Goal: Information Seeking & Learning: Learn about a topic

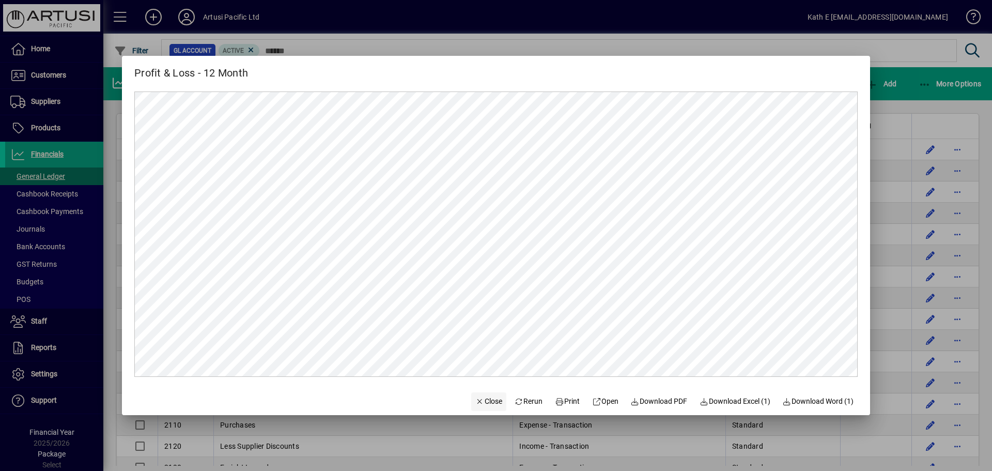
click at [482, 401] on span "Close" at bounding box center [488, 401] width 27 height 11
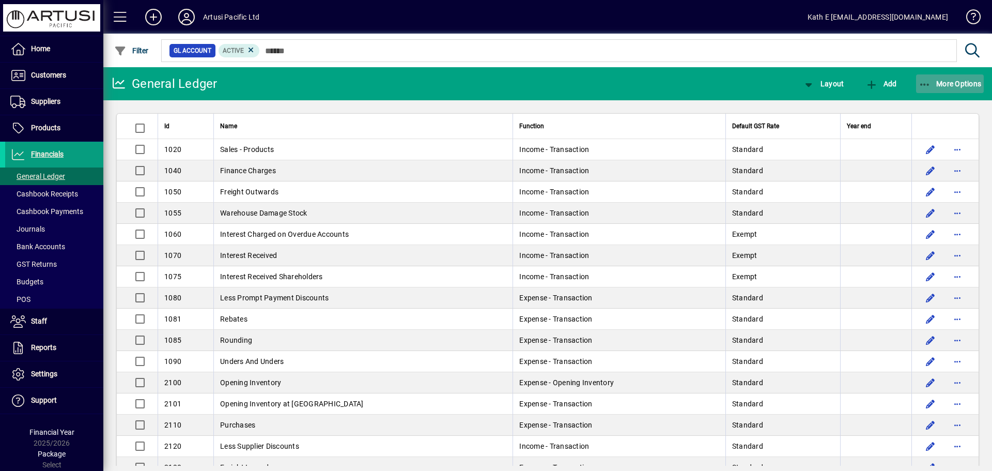
click at [929, 81] on icon "button" at bounding box center [925, 85] width 13 height 10
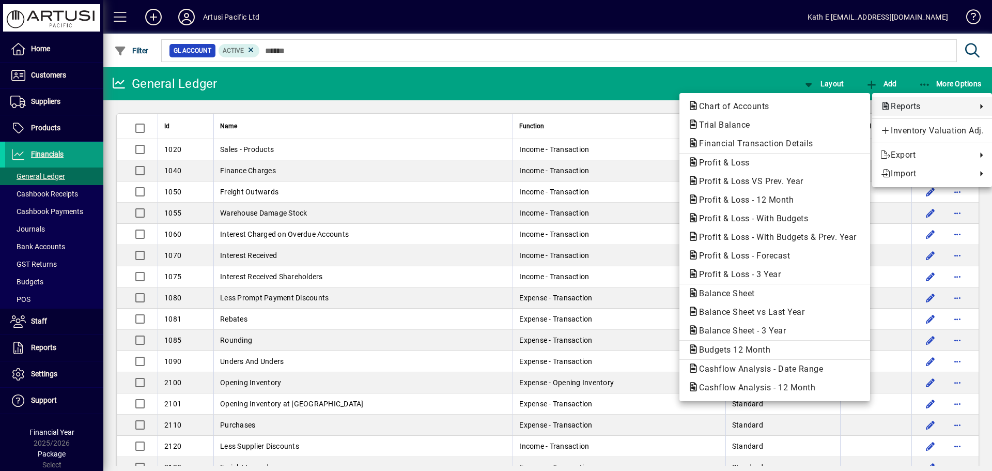
click at [904, 104] on span "Reports" at bounding box center [926, 106] width 91 height 12
click at [756, 197] on span "Profit & Loss - 12 Month" at bounding box center [743, 200] width 111 height 10
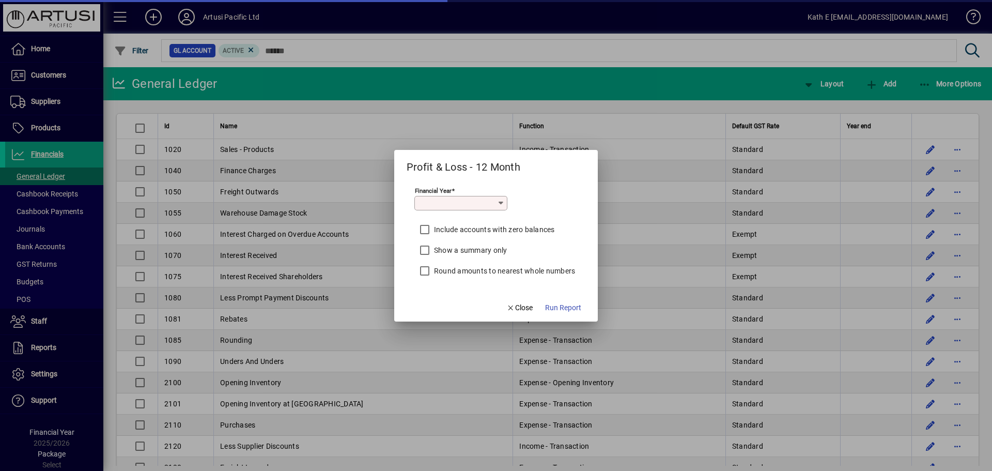
type input "*********"
click at [557, 303] on span "Run Report" at bounding box center [563, 307] width 36 height 11
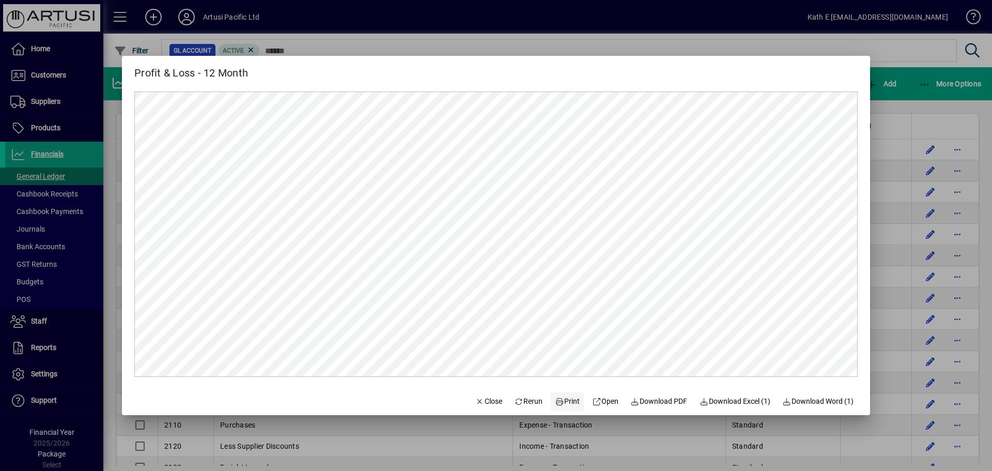
click at [561, 400] on span "Print" at bounding box center [567, 401] width 25 height 11
click at [488, 403] on span "Close" at bounding box center [488, 401] width 27 height 11
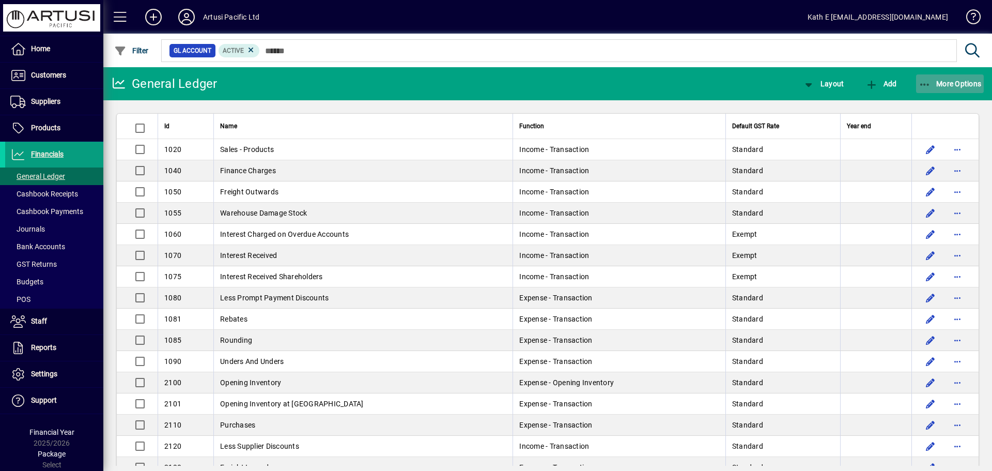
click at [922, 82] on icon "button" at bounding box center [925, 85] width 13 height 10
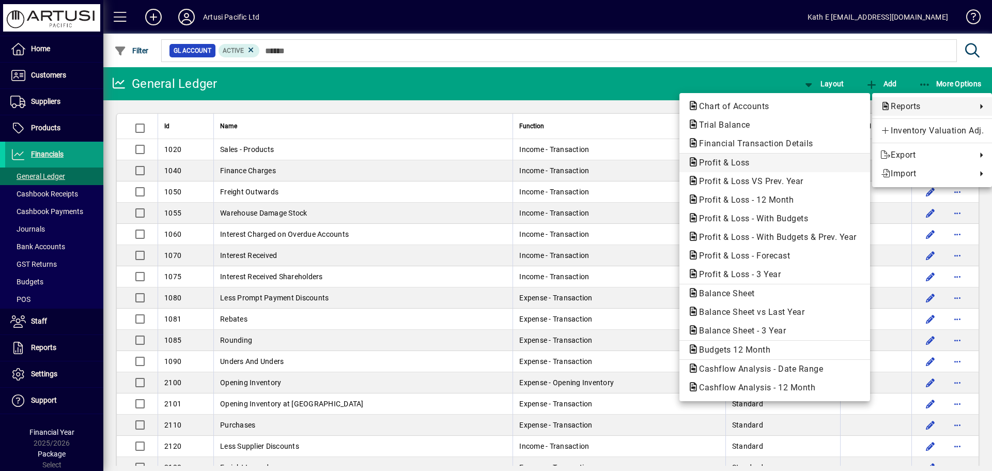
click at [727, 160] on span "Profit & Loss" at bounding box center [721, 163] width 67 height 10
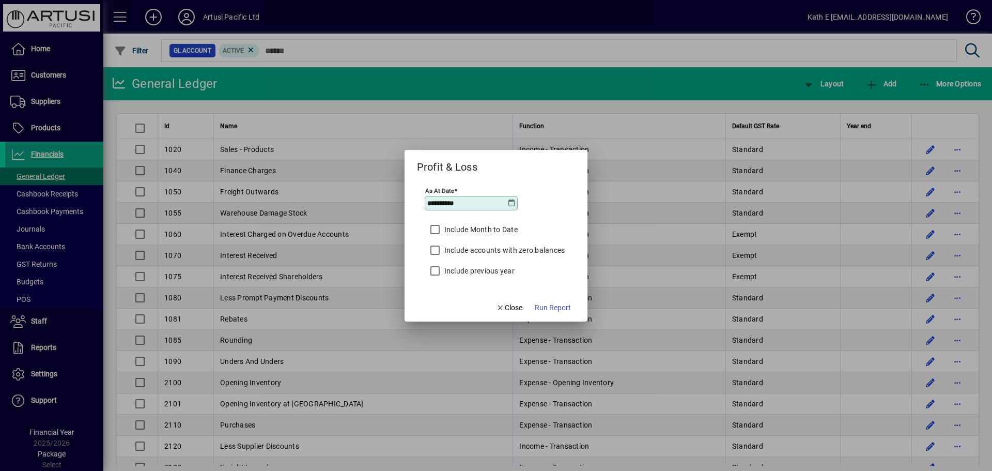
click at [513, 203] on icon at bounding box center [512, 203] width 8 height 8
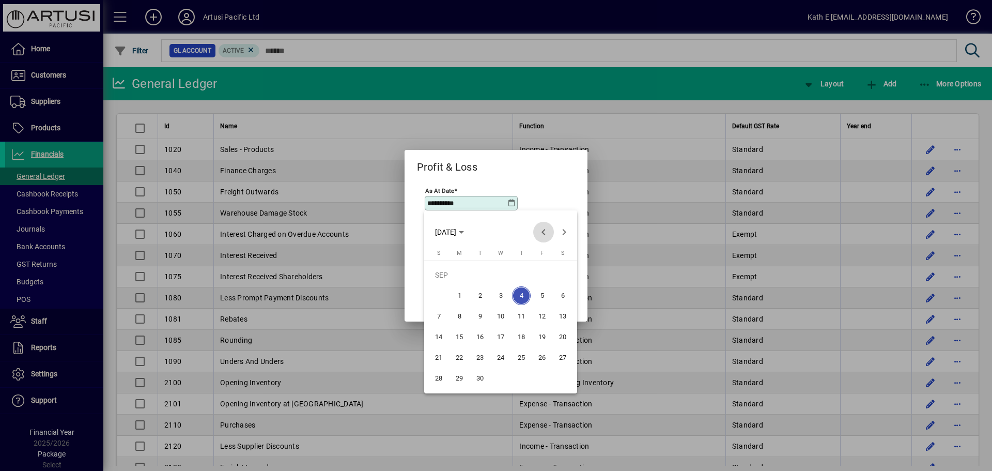
click at [546, 233] on span "Previous month" at bounding box center [543, 232] width 21 height 21
click at [438, 375] on span "31" at bounding box center [438, 378] width 19 height 19
type input "**********"
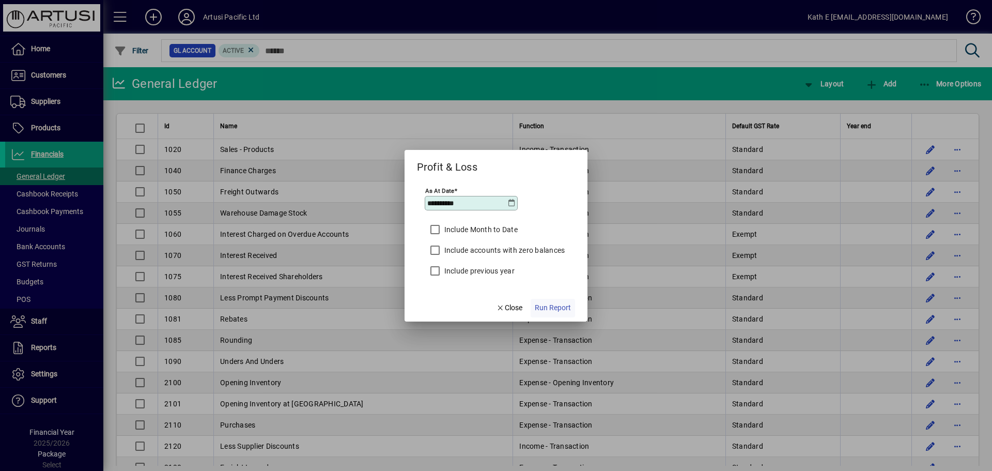
click at [553, 307] on span "Run Report" at bounding box center [553, 307] width 36 height 11
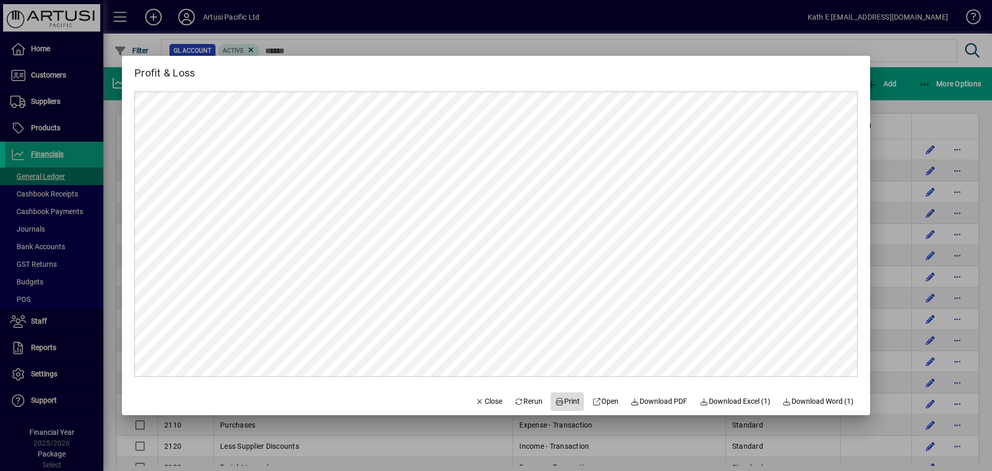
click at [564, 395] on span at bounding box center [567, 401] width 33 height 25
click at [475, 397] on span "Close" at bounding box center [488, 401] width 27 height 11
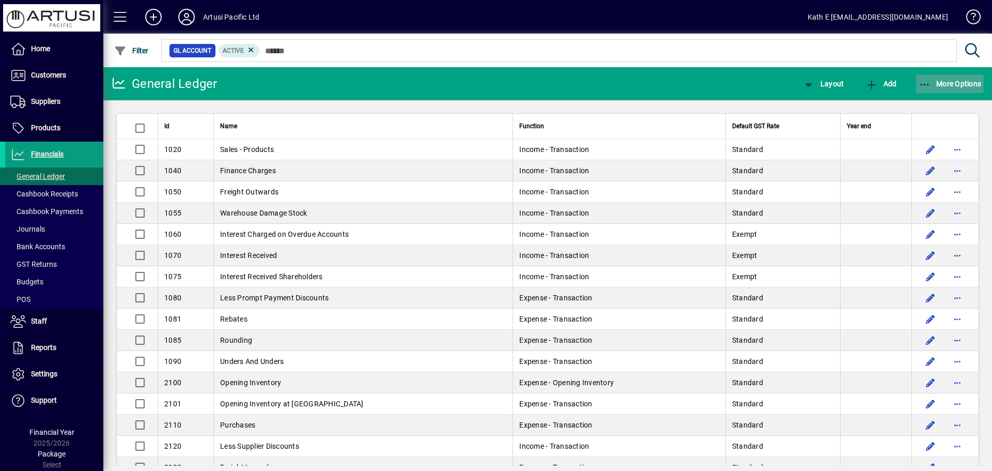
click at [925, 84] on icon "button" at bounding box center [925, 85] width 13 height 10
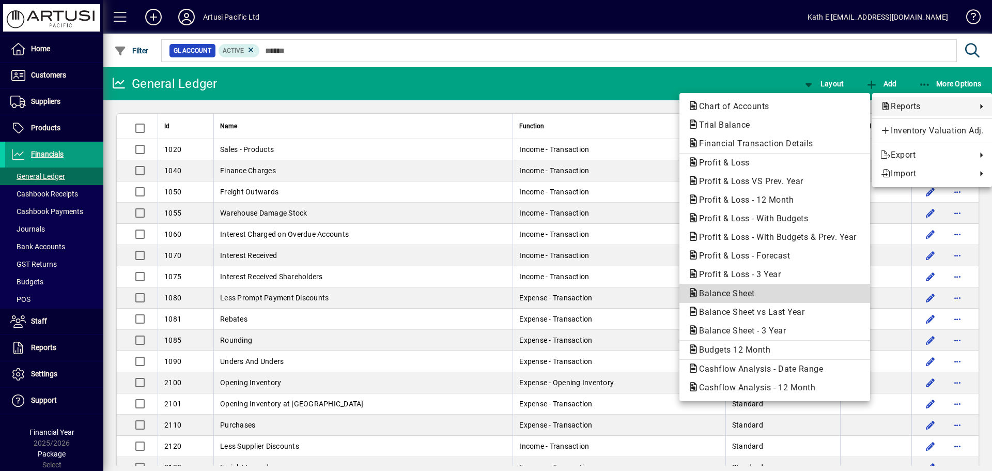
click at [737, 291] on span "Balance Sheet" at bounding box center [724, 293] width 72 height 10
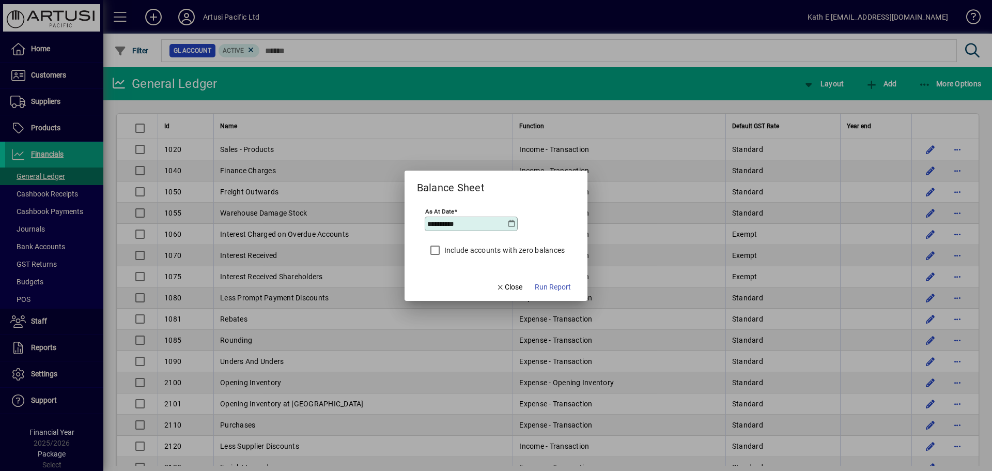
click at [511, 224] on icon at bounding box center [512, 224] width 8 height 8
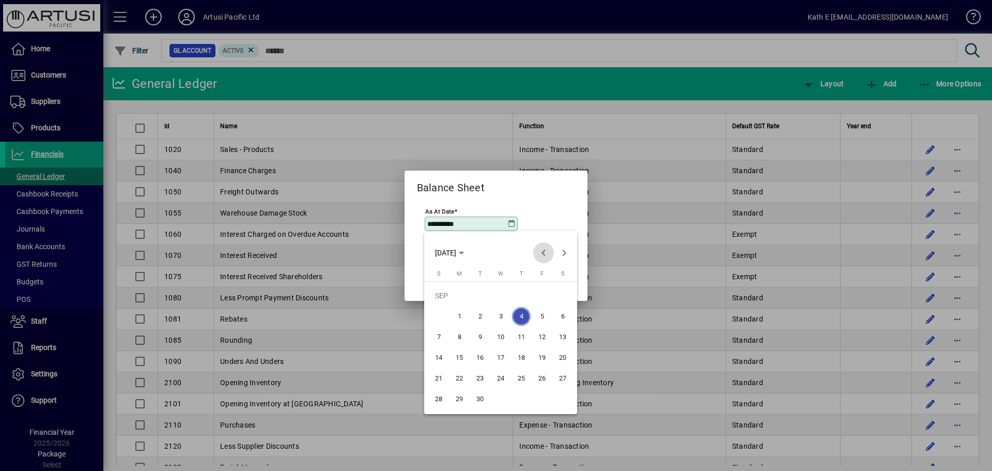
click at [542, 254] on span "Previous month" at bounding box center [543, 252] width 21 height 21
click at [438, 398] on span "31" at bounding box center [438, 399] width 19 height 19
type input "**********"
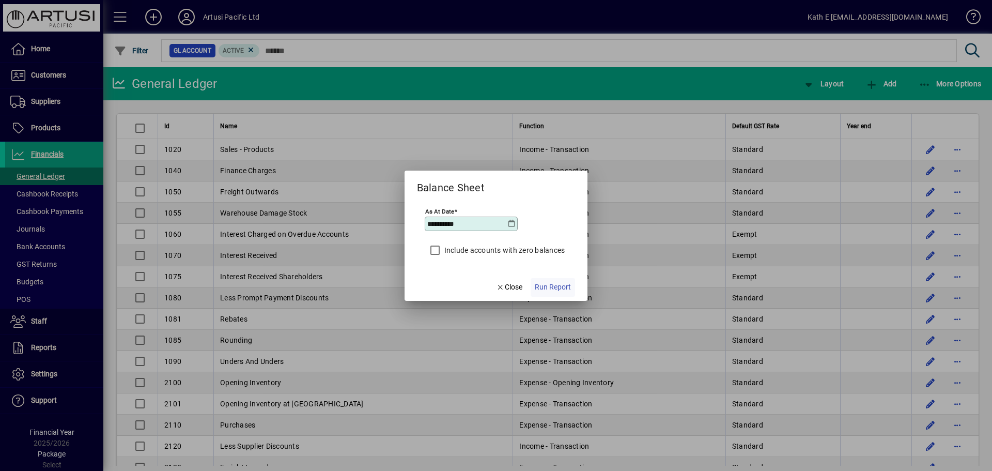
click at [561, 286] on span "Run Report" at bounding box center [553, 287] width 36 height 11
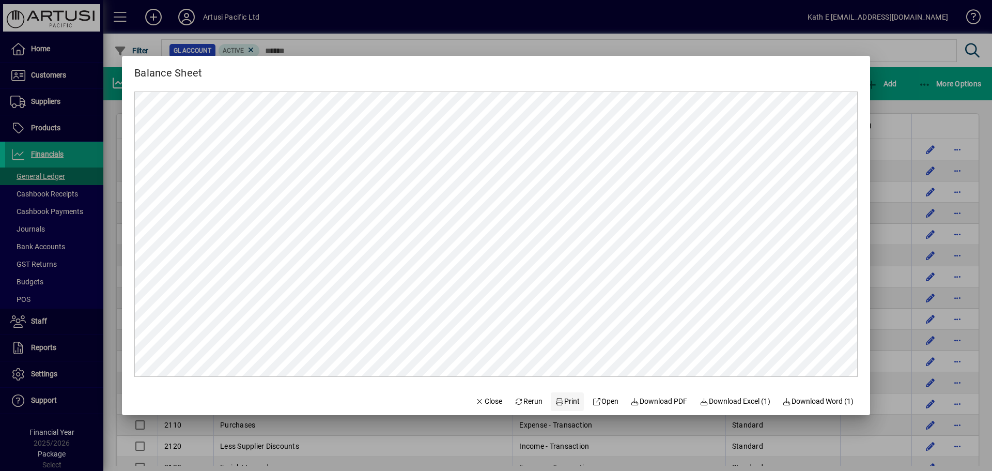
click at [567, 404] on span "Print" at bounding box center [567, 401] width 25 height 11
click at [485, 397] on span "Close" at bounding box center [488, 401] width 27 height 11
